Goal: Navigation & Orientation: Go to known website

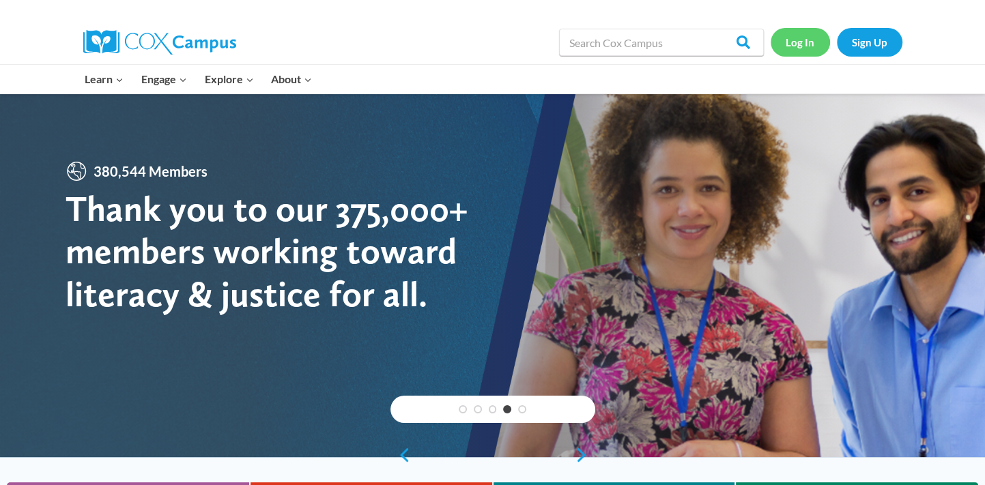
click at [792, 46] on link "Log In" at bounding box center [799, 42] width 59 height 28
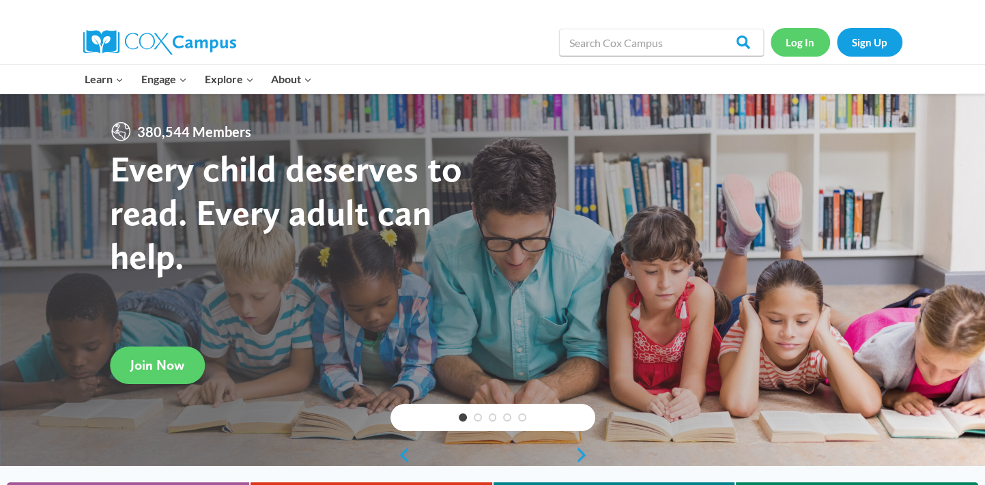
click at [788, 44] on link "Log In" at bounding box center [799, 42] width 59 height 28
